Goal: Transaction & Acquisition: Download file/media

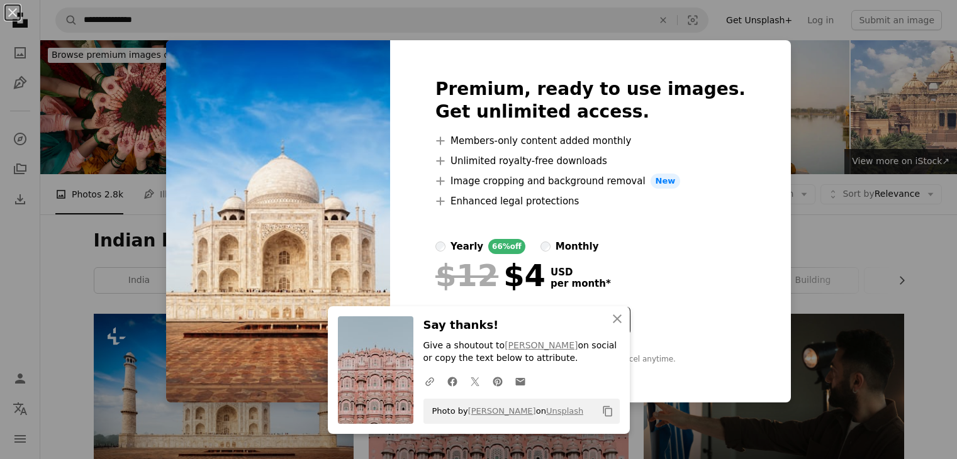
scroll to position [321, 0]
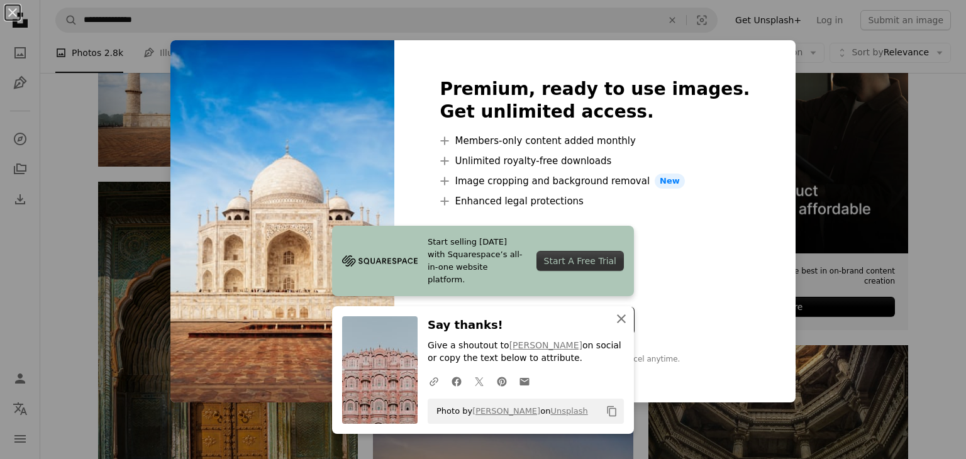
click at [614, 318] on icon "An X shape" at bounding box center [621, 318] width 15 height 15
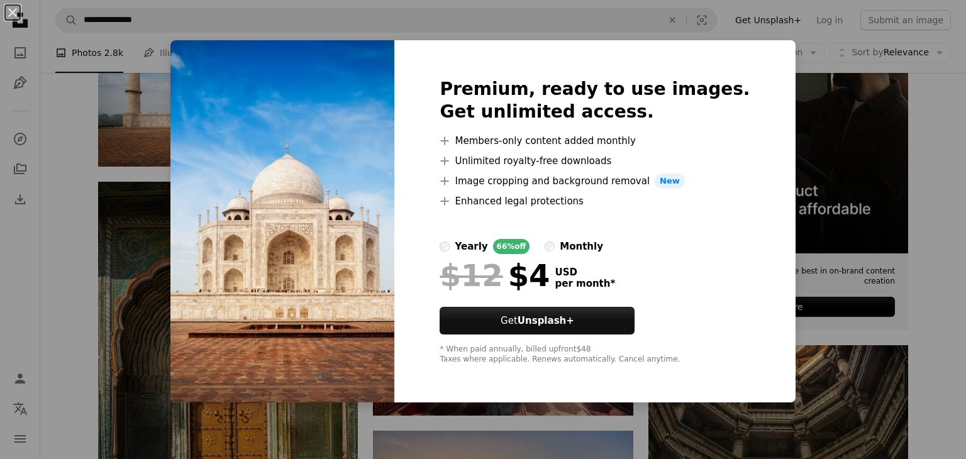
click at [830, 52] on div "An X shape Premium, ready to use images. Get unlimited access. A plus sign Memb…" at bounding box center [483, 229] width 966 height 459
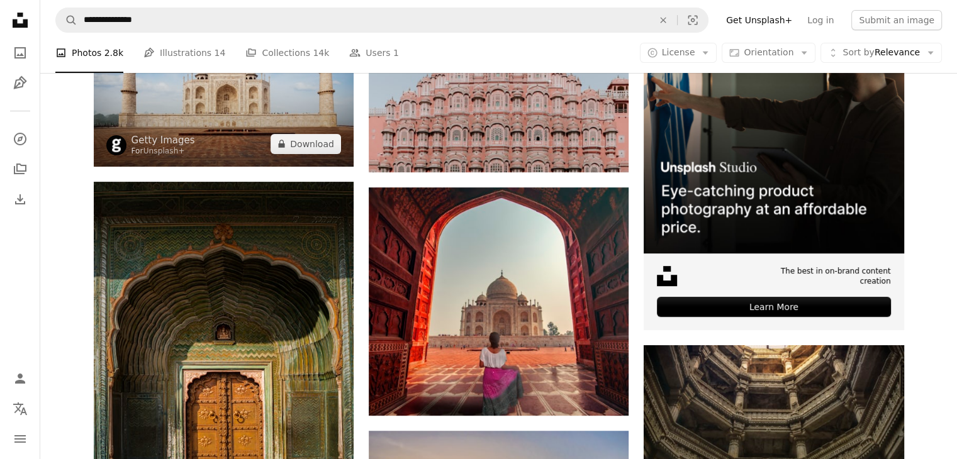
click at [272, 118] on img at bounding box center [224, 79] width 260 height 173
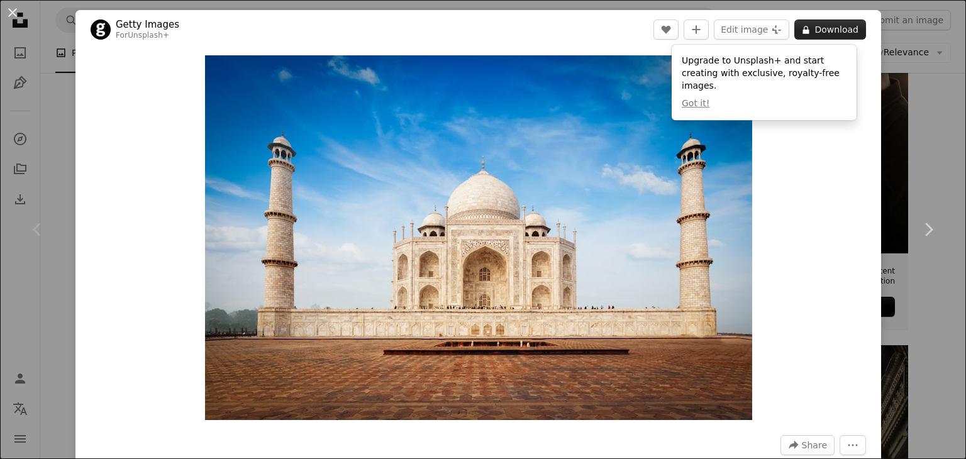
click at [812, 26] on button "A lock Download" at bounding box center [831, 30] width 72 height 20
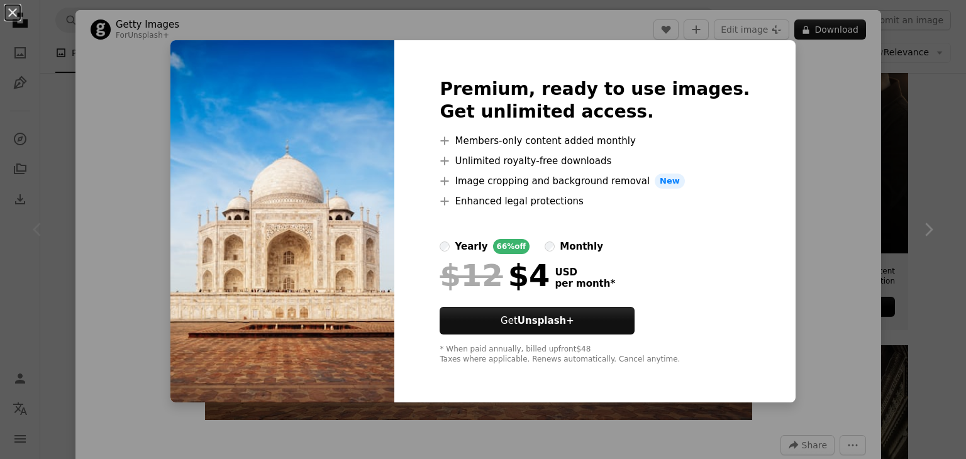
click at [849, 198] on div "An X shape Premium, ready to use images. Get unlimited access. A plus sign Memb…" at bounding box center [483, 229] width 966 height 459
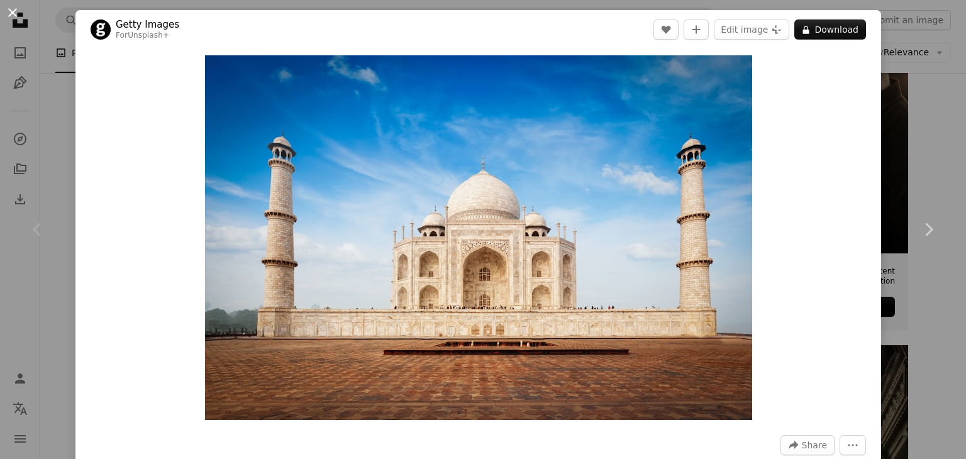
click at [14, 16] on button "An X shape" at bounding box center [12, 12] width 15 height 15
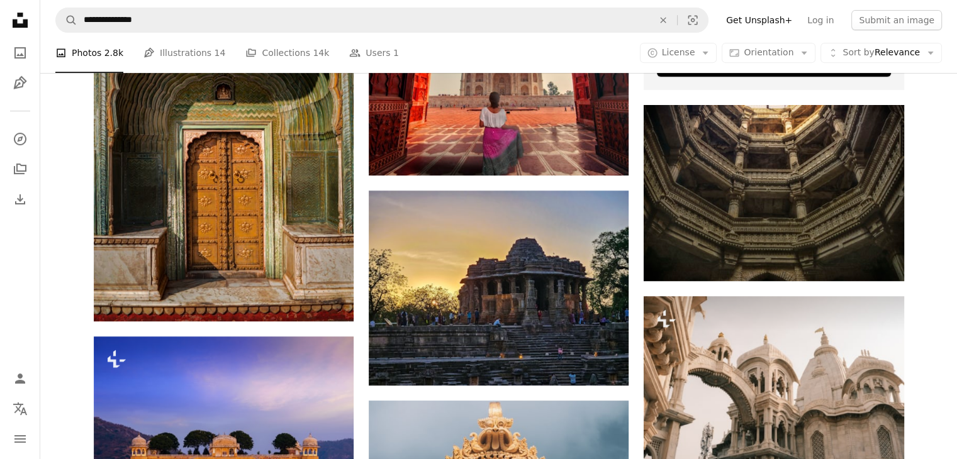
scroll to position [629, 0]
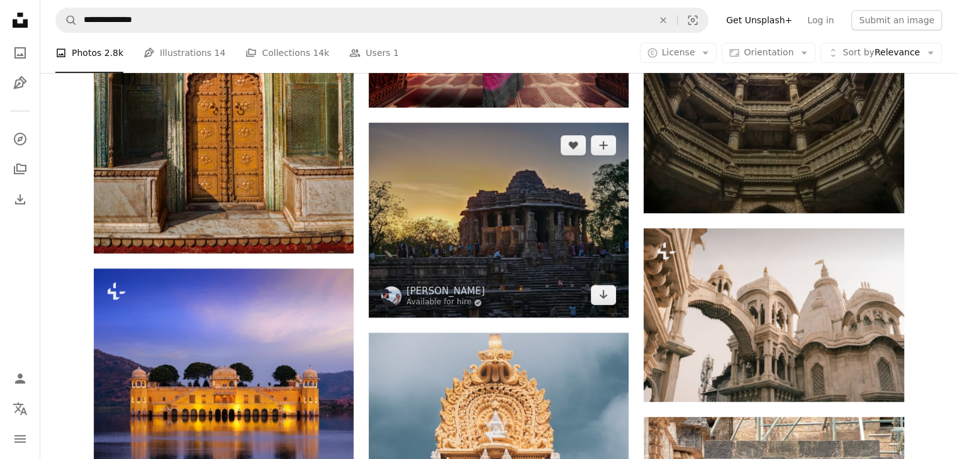
click at [576, 281] on img at bounding box center [499, 220] width 260 height 195
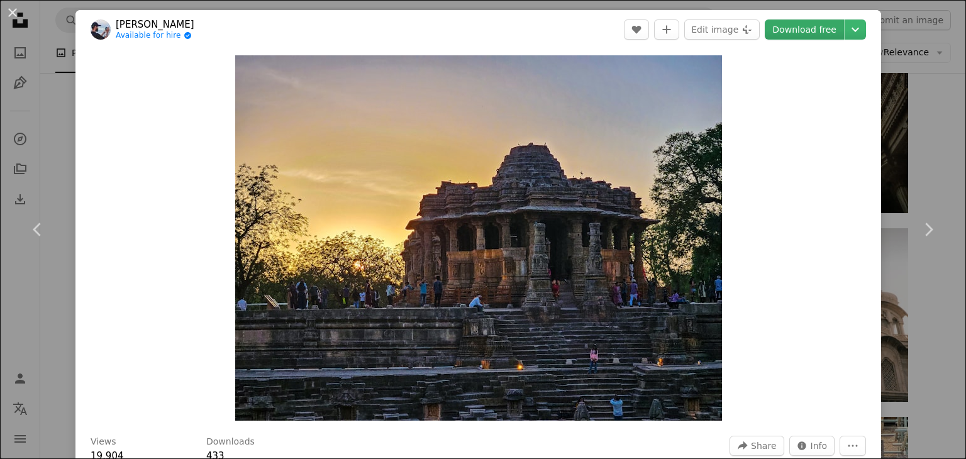
click at [810, 21] on link "Download free" at bounding box center [804, 30] width 79 height 20
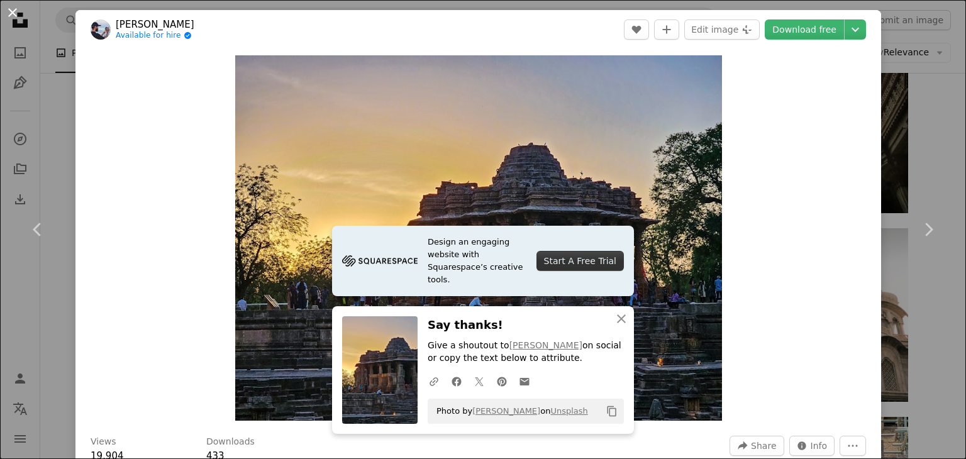
click at [13, 11] on button "An X shape" at bounding box center [12, 12] width 15 height 15
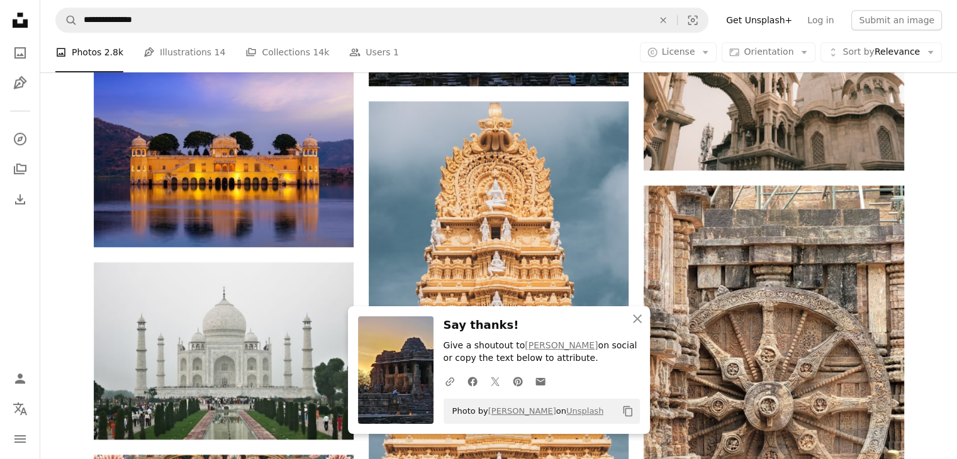
scroll to position [883, 0]
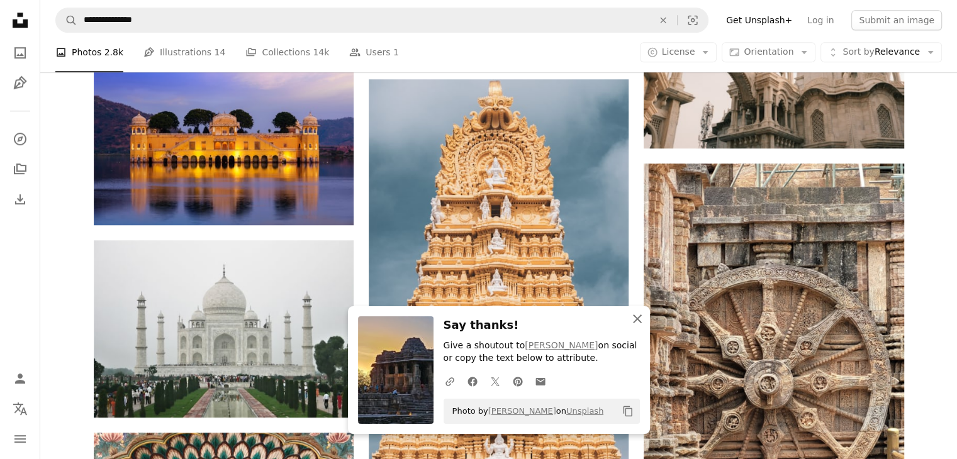
click at [637, 320] on icon "button" at bounding box center [637, 319] width 9 height 9
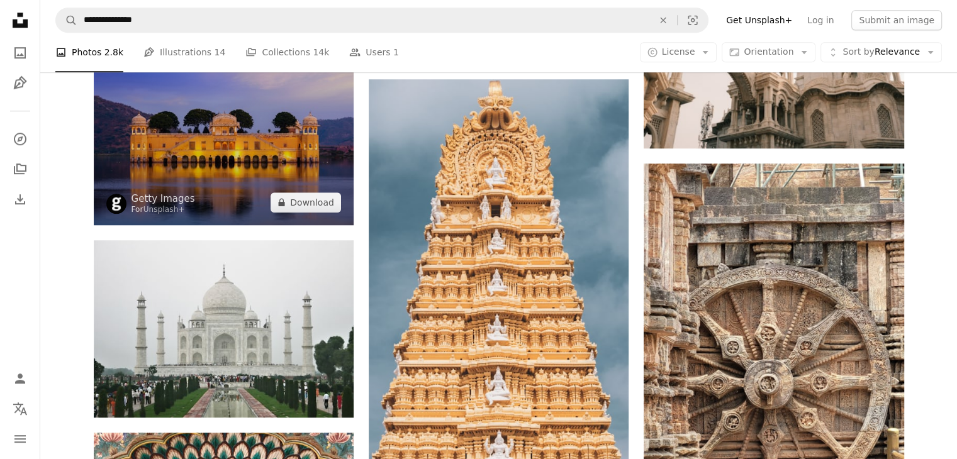
click at [308, 182] on img at bounding box center [224, 120] width 260 height 210
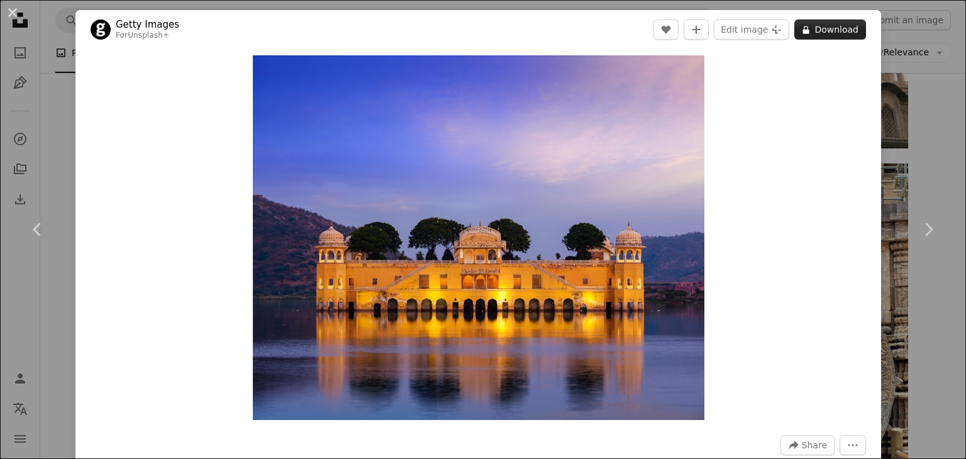
click at [838, 27] on button "A lock Download" at bounding box center [831, 30] width 72 height 20
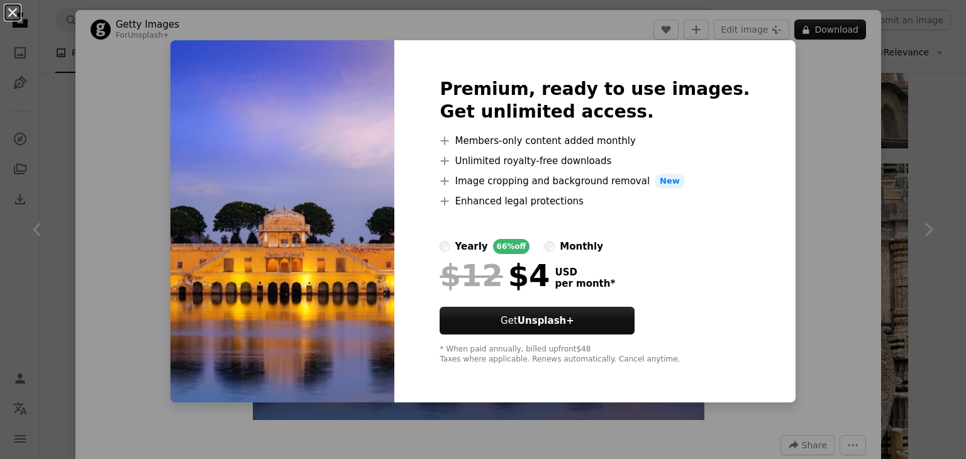
click at [13, 11] on button "An X shape" at bounding box center [12, 12] width 15 height 15
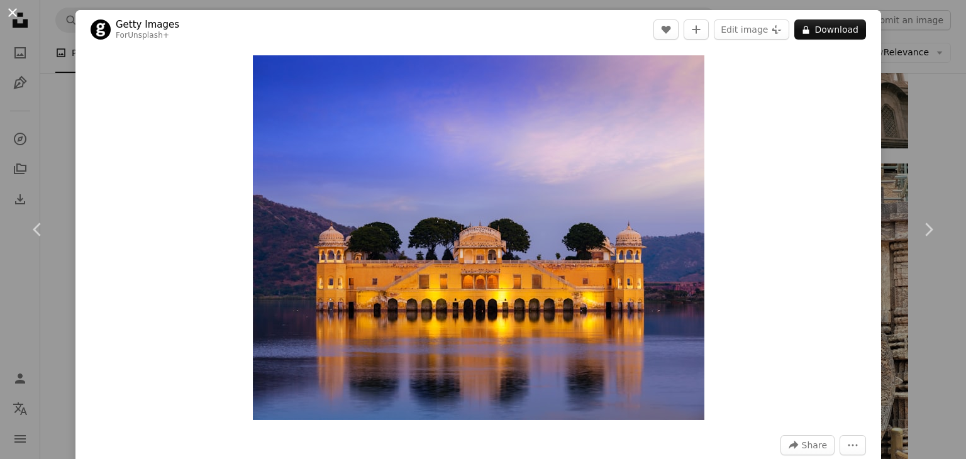
click at [9, 16] on button "An X shape" at bounding box center [12, 12] width 15 height 15
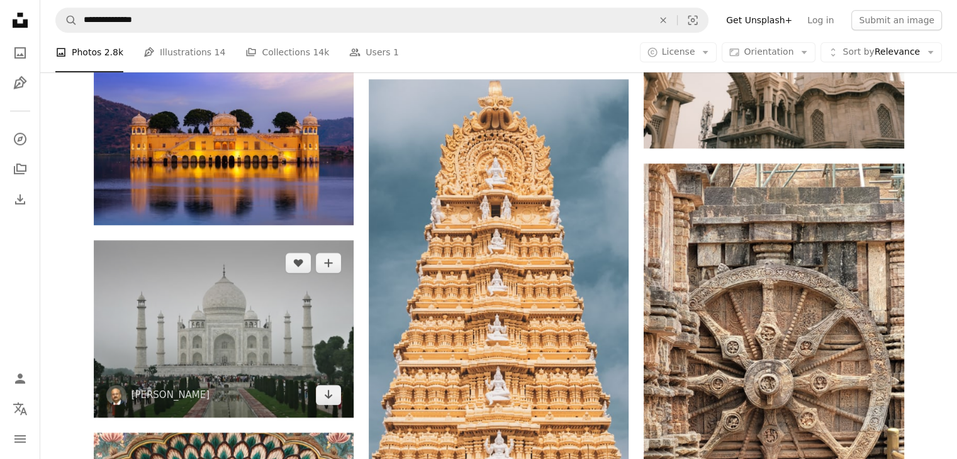
click at [320, 328] on img at bounding box center [224, 328] width 260 height 177
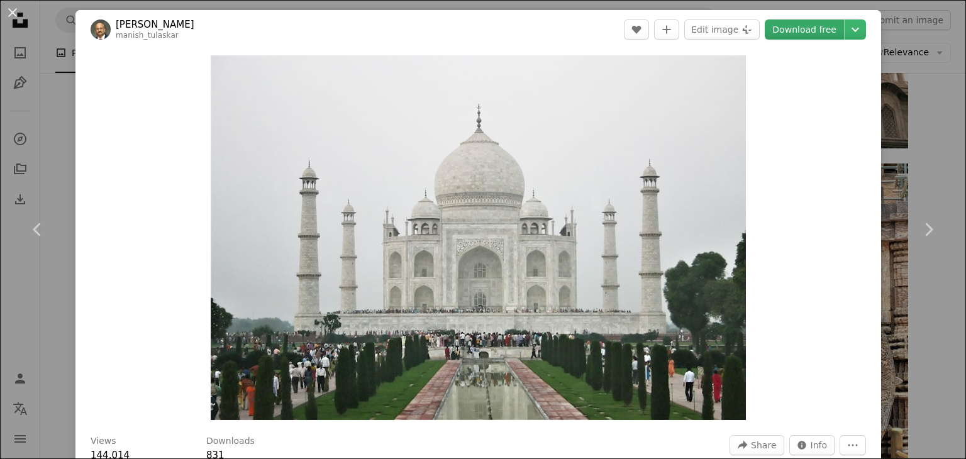
click at [791, 26] on link "Download free" at bounding box center [804, 30] width 79 height 20
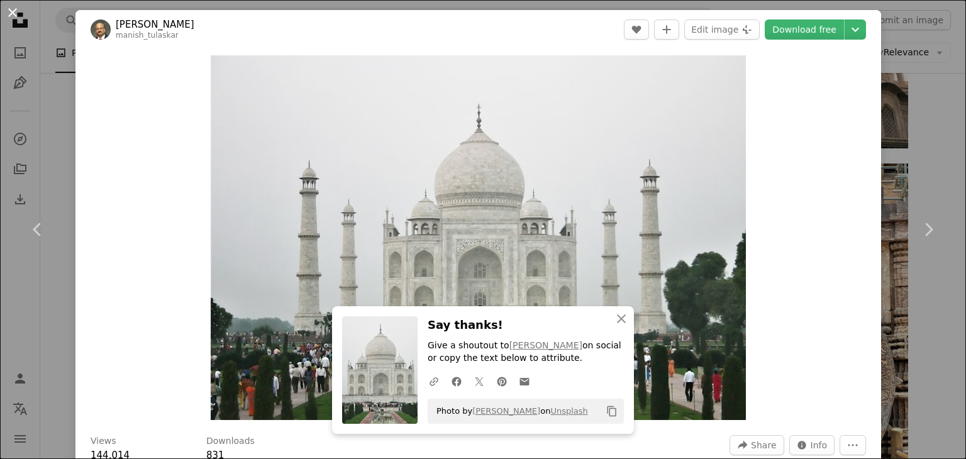
click at [18, 14] on button "An X shape" at bounding box center [12, 12] width 15 height 15
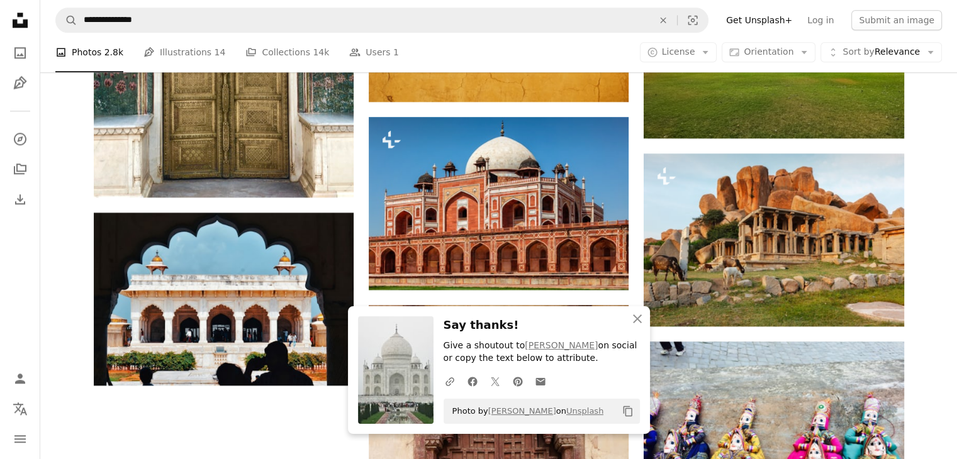
scroll to position [1468, 0]
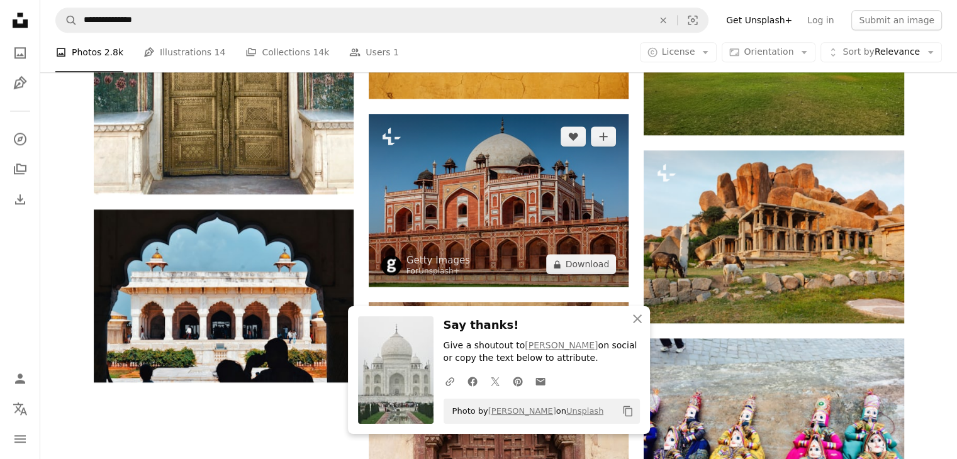
click at [554, 248] on img at bounding box center [499, 200] width 260 height 173
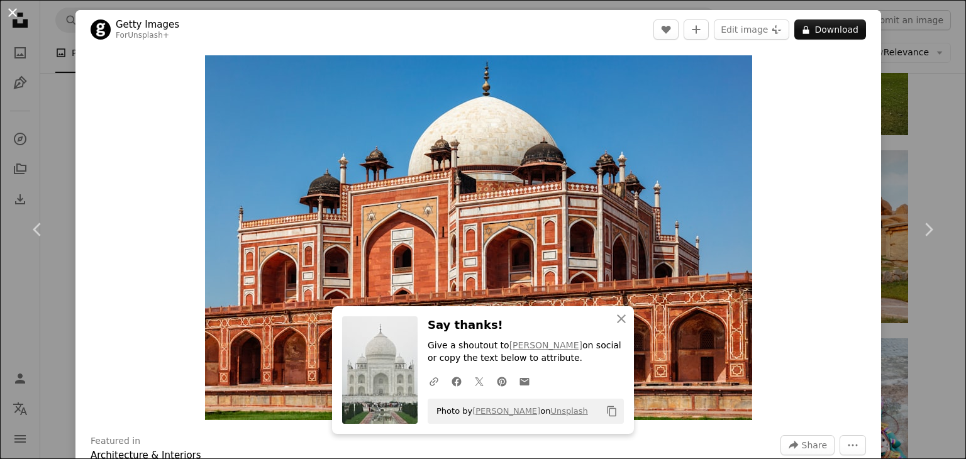
click at [15, 10] on button "An X shape" at bounding box center [12, 12] width 15 height 15
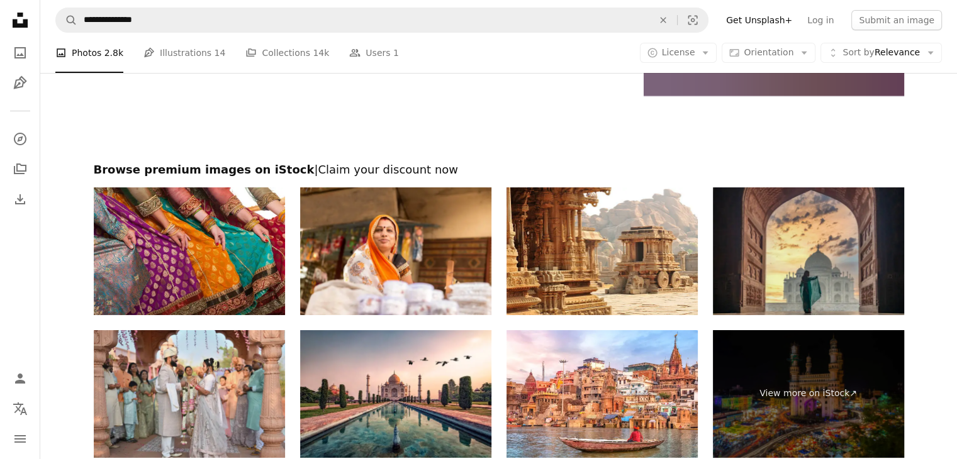
scroll to position [4807, 0]
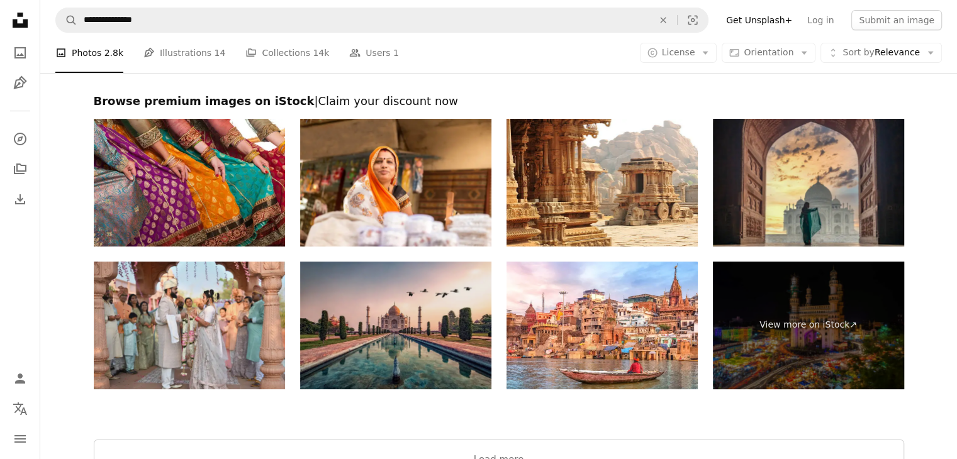
click at [445, 327] on img at bounding box center [395, 326] width 191 height 128
